Goal: Task Accomplishment & Management: Use online tool/utility

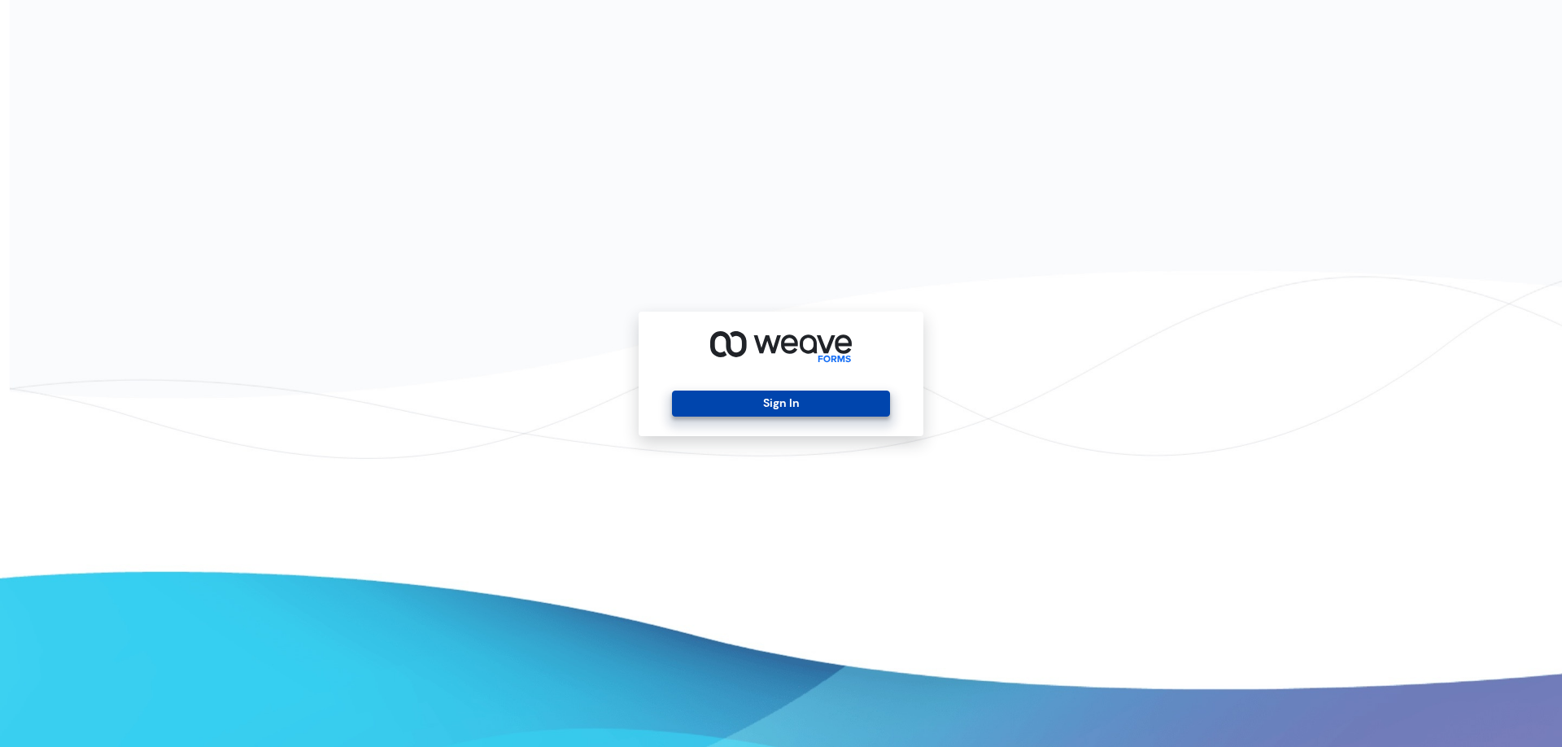
click at [858, 410] on button "Sign In" at bounding box center [780, 403] width 217 height 26
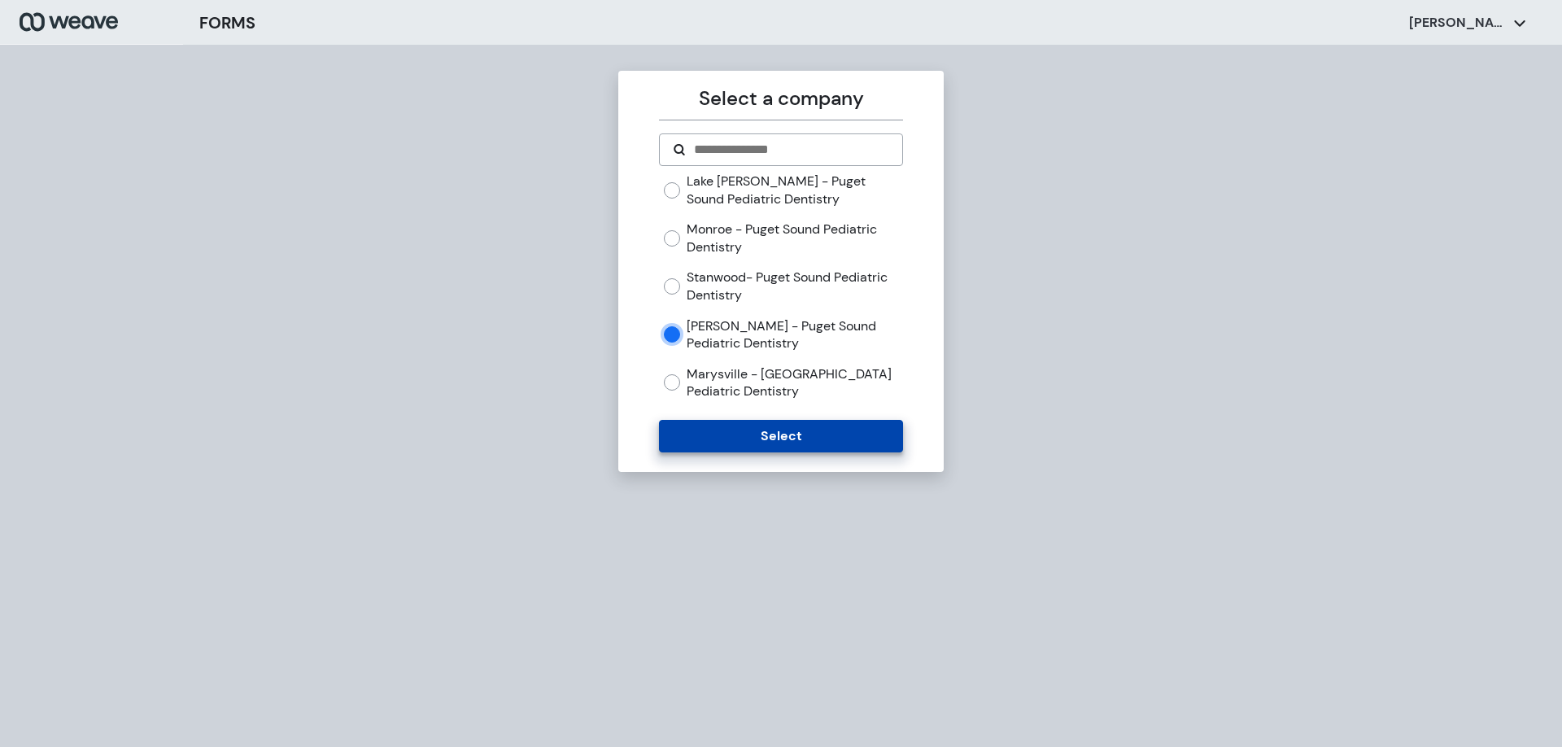
click at [701, 431] on button "Select" at bounding box center [780, 436] width 243 height 33
